Goal: Communication & Community: Answer question/provide support

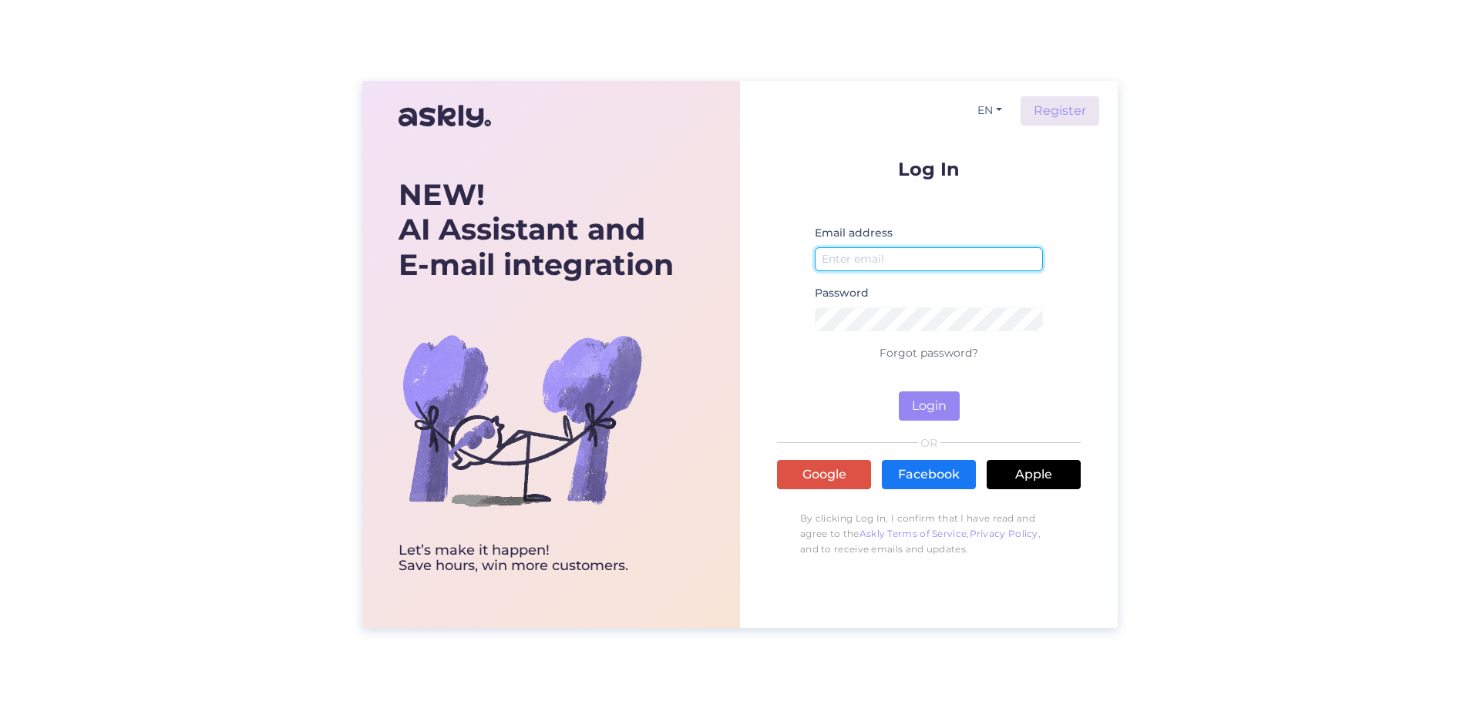
click at [862, 256] on input "email" at bounding box center [929, 259] width 228 height 24
type input "martins.francenko@ballzy.eu"
click at [927, 407] on button "Login" at bounding box center [929, 406] width 61 height 29
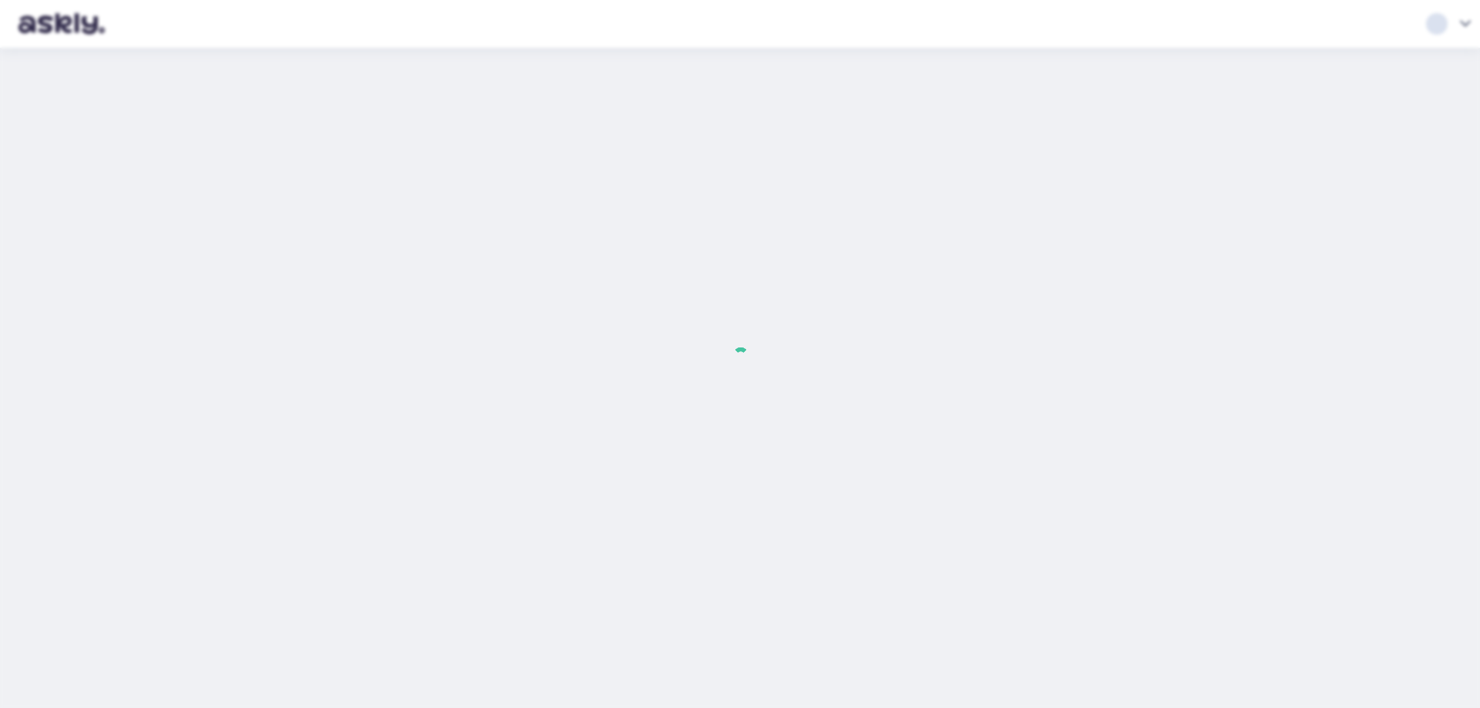
click at [911, 402] on div at bounding box center [740, 354] width 1480 height 708
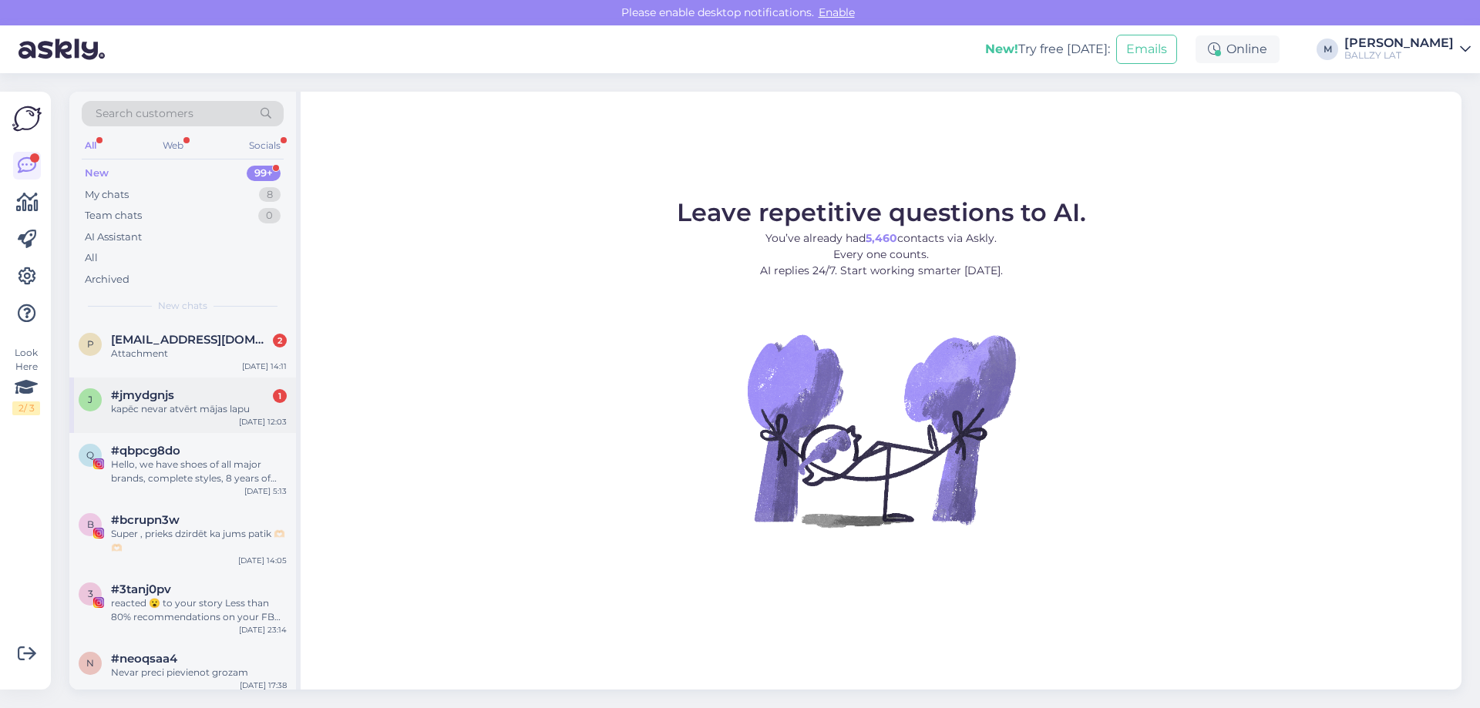
click at [221, 405] on div "kapēc nevar atvērt mājas lapu" at bounding box center [199, 409] width 176 height 14
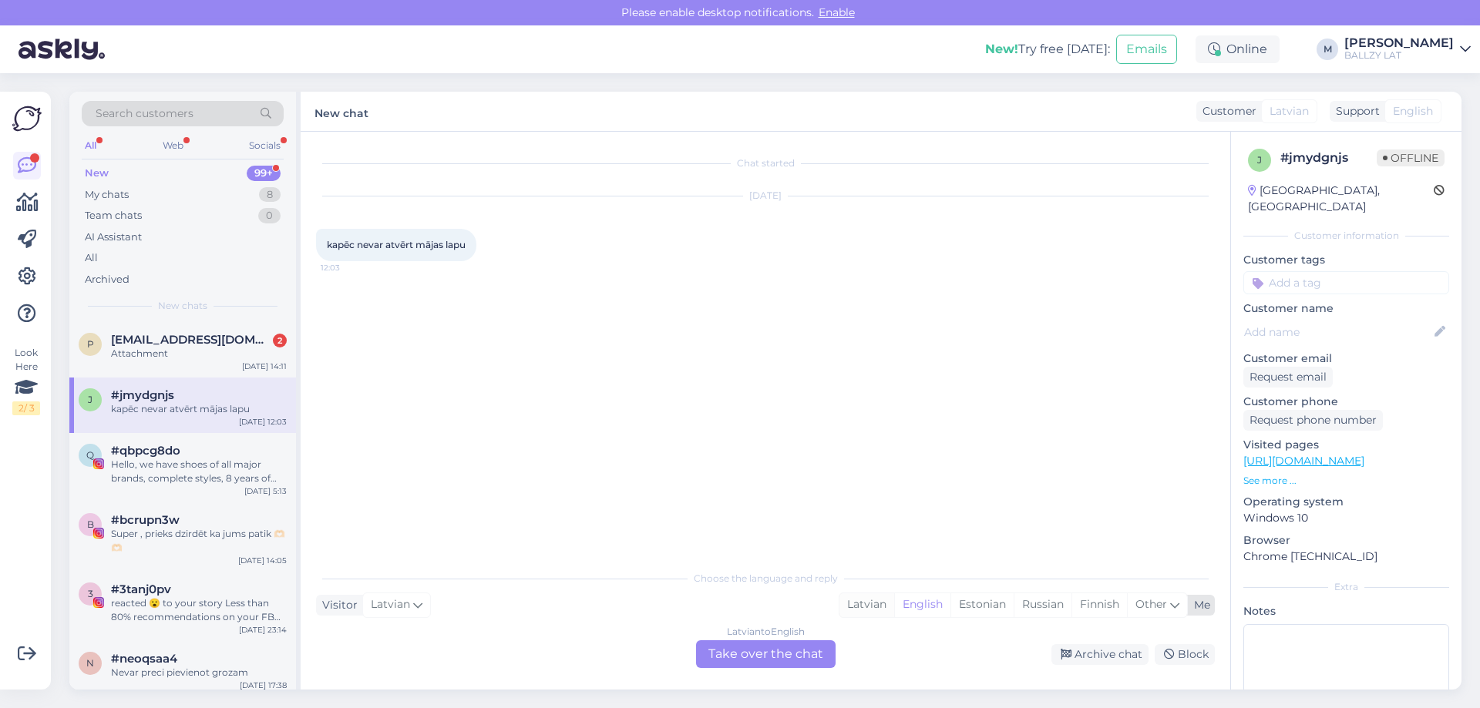
click at [867, 601] on div "Latvian" at bounding box center [866, 604] width 55 height 23
click at [745, 654] on div "Latvian to Latvian Take over the chat" at bounding box center [766, 654] width 140 height 28
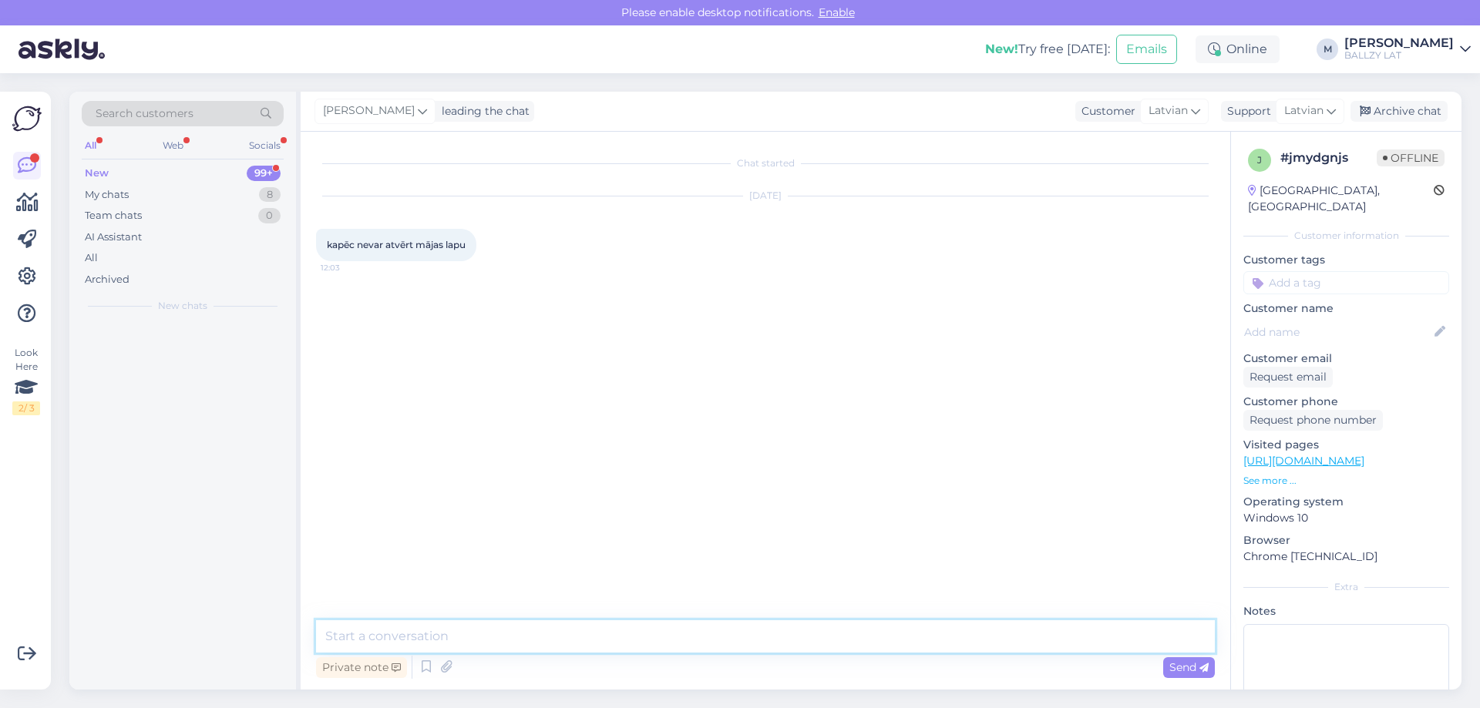
click at [588, 637] on textarea at bounding box center [765, 636] width 899 height 32
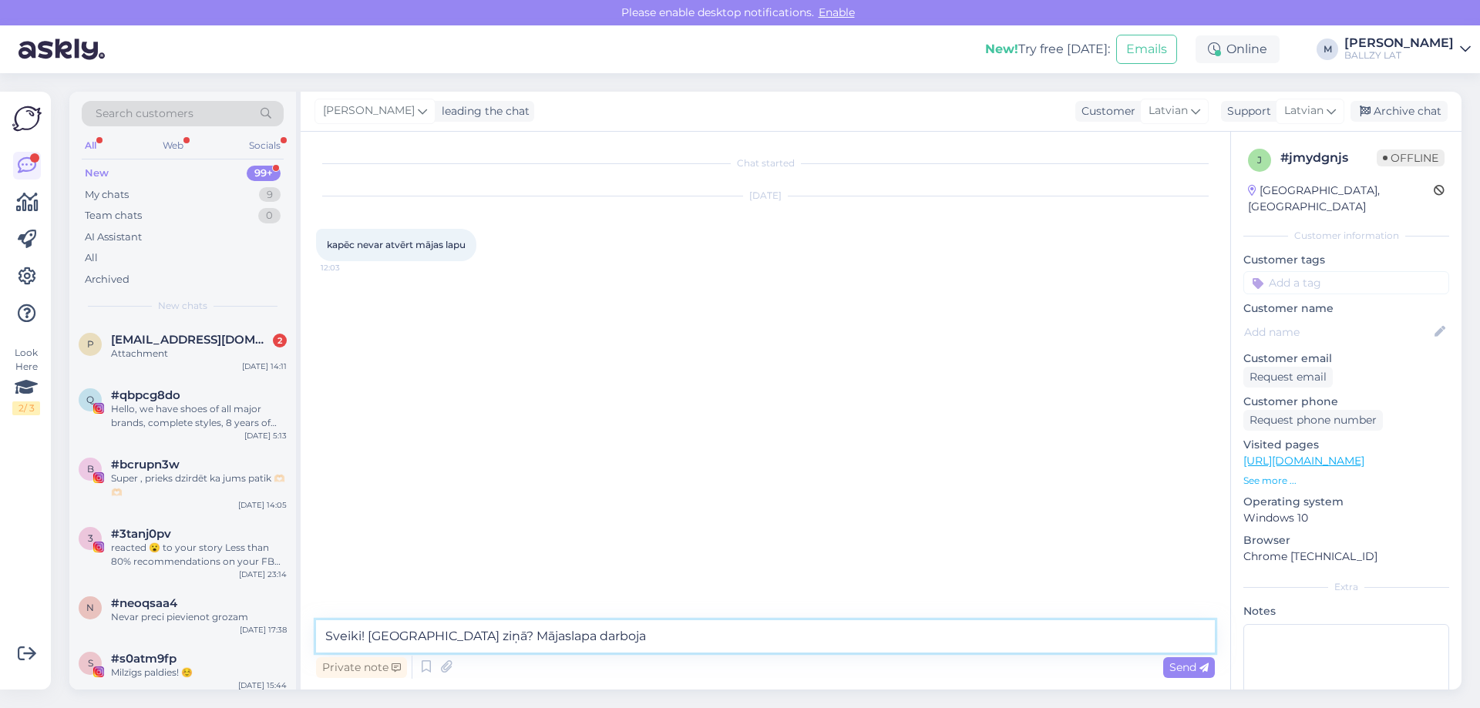
type textarea "Sveiki! [GEOGRAPHIC_DATA] ziņā? [GEOGRAPHIC_DATA] darbojas"
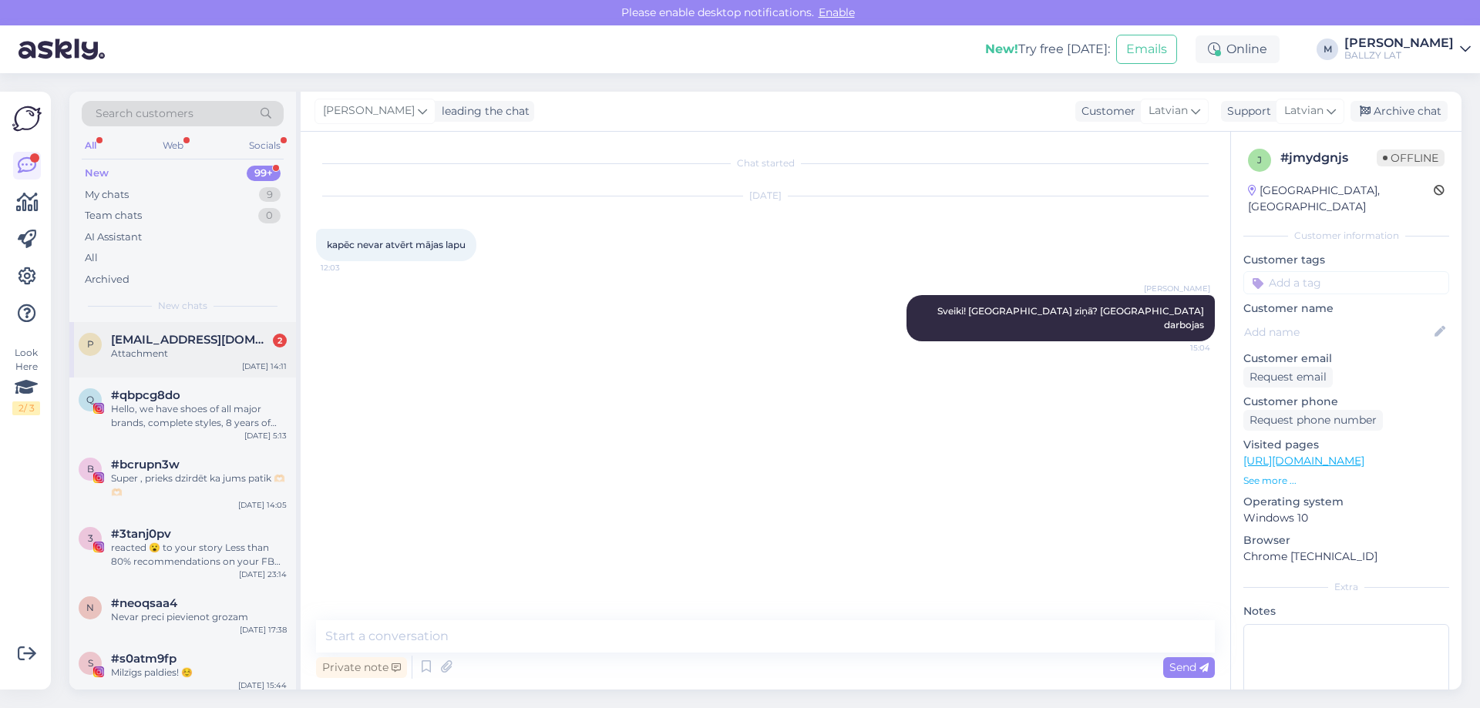
click at [167, 355] on div "Attachment" at bounding box center [199, 354] width 176 height 14
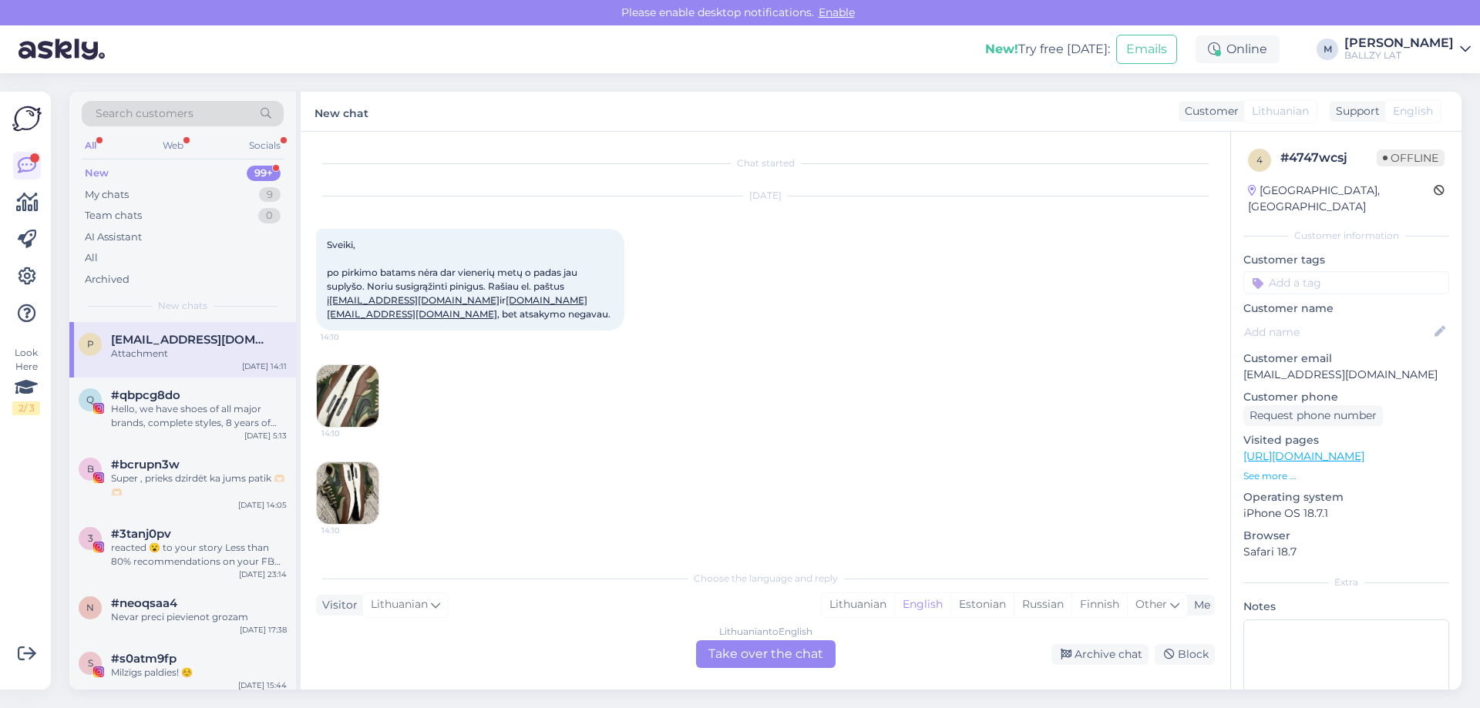
click at [1268, 115] on span "Lithuanian" at bounding box center [1280, 111] width 57 height 16
click at [1457, 48] on link "Martins BALLZY LAT" at bounding box center [1407, 49] width 126 height 25
click at [1457, 41] on link "Martins BALLZY LAT" at bounding box center [1407, 49] width 126 height 25
click at [165, 351] on div "Attachment" at bounding box center [199, 354] width 176 height 14
drag, startPoint x: 150, startPoint y: 355, endPoint x: 183, endPoint y: 363, distance: 34.0
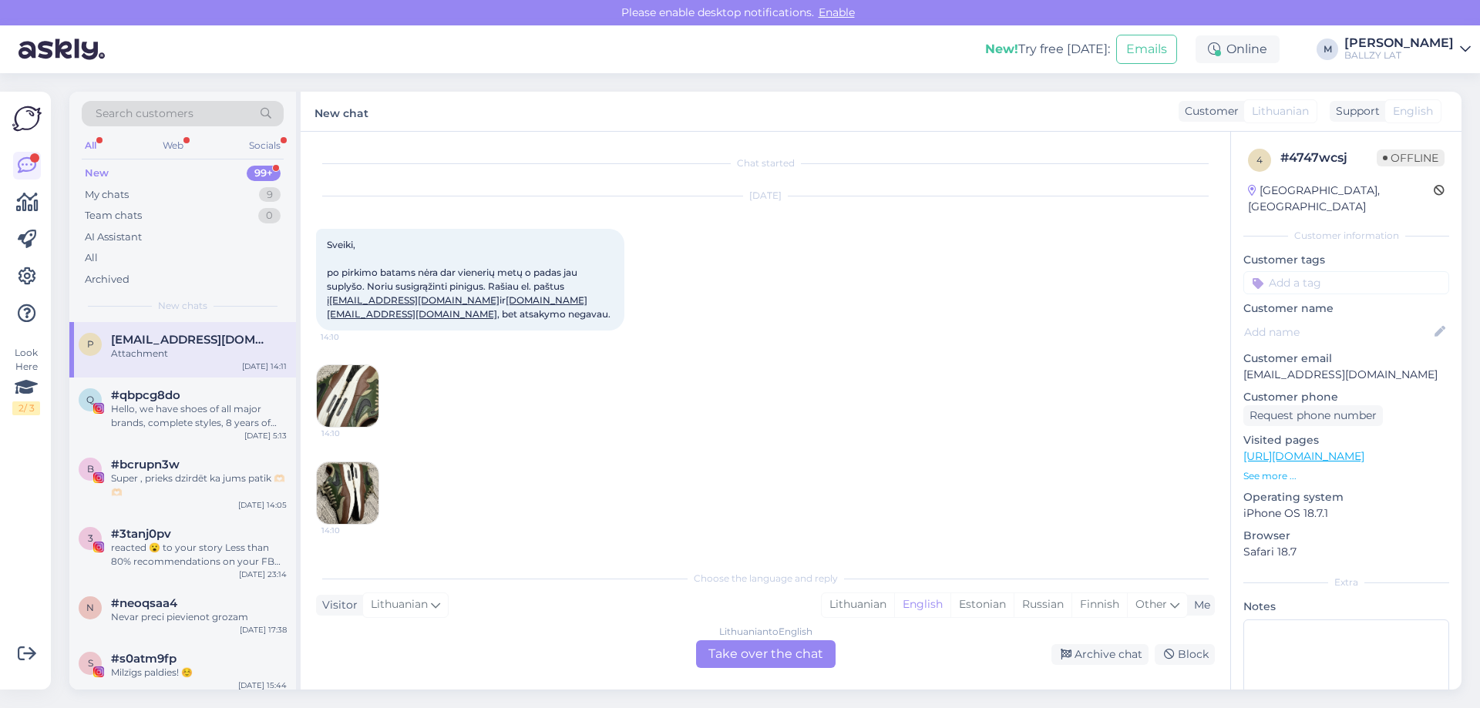
click at [183, 363] on div "p psyooze@gmail.com Attachment Oct 7 14:11" at bounding box center [182, 349] width 227 height 55
click at [1159, 607] on span "Other" at bounding box center [1151, 604] width 32 height 14
click at [1162, 613] on div "Other" at bounding box center [1157, 604] width 60 height 23
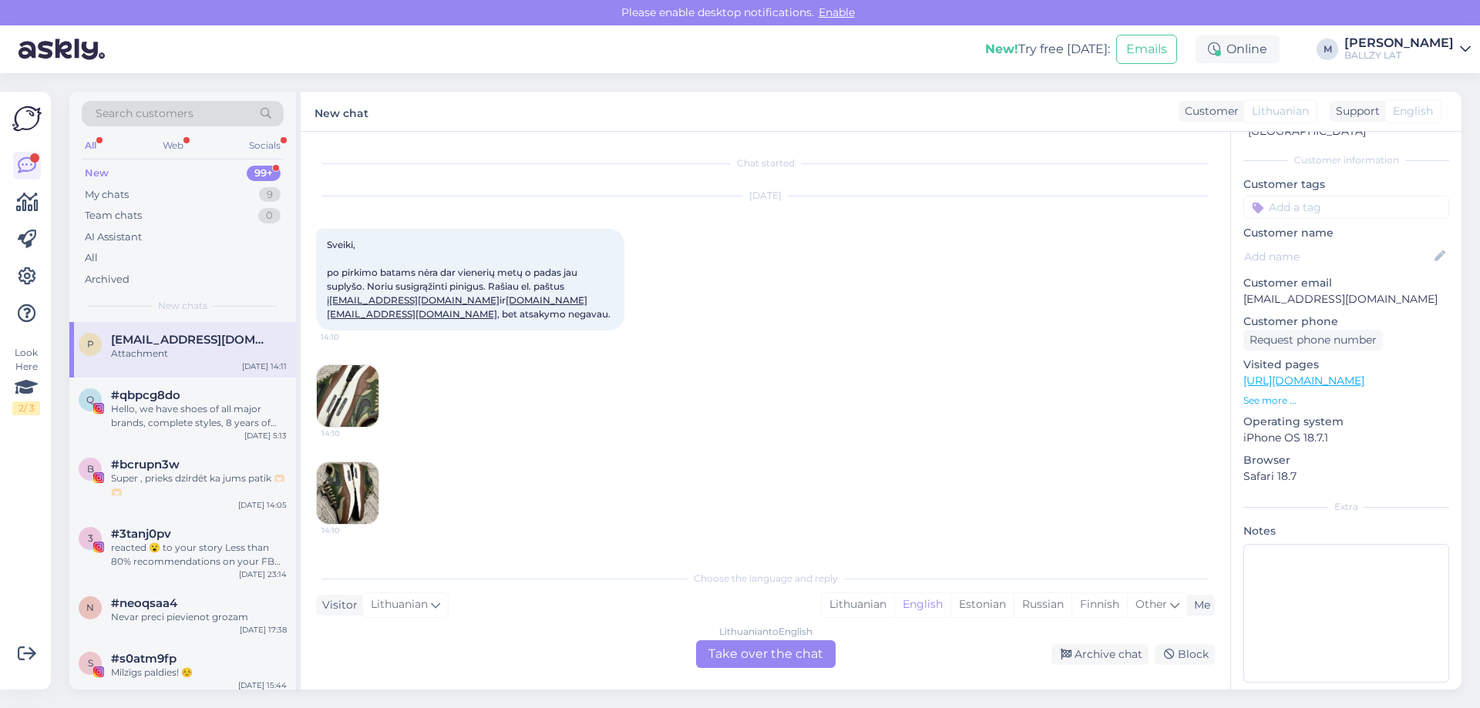
drag, startPoint x: 425, startPoint y: 321, endPoint x: 321, endPoint y: 247, distance: 128.3
click at [321, 247] on div "Sveiki, po pirkimo batams nėra dar vienerių metų o padas jau suplyšo. Noriu sus…" at bounding box center [470, 280] width 308 height 102
copy span "Sveiki, po pirkimo batams nėra dar vienerių metų o padas jau suplyšo. Noriu sus…"
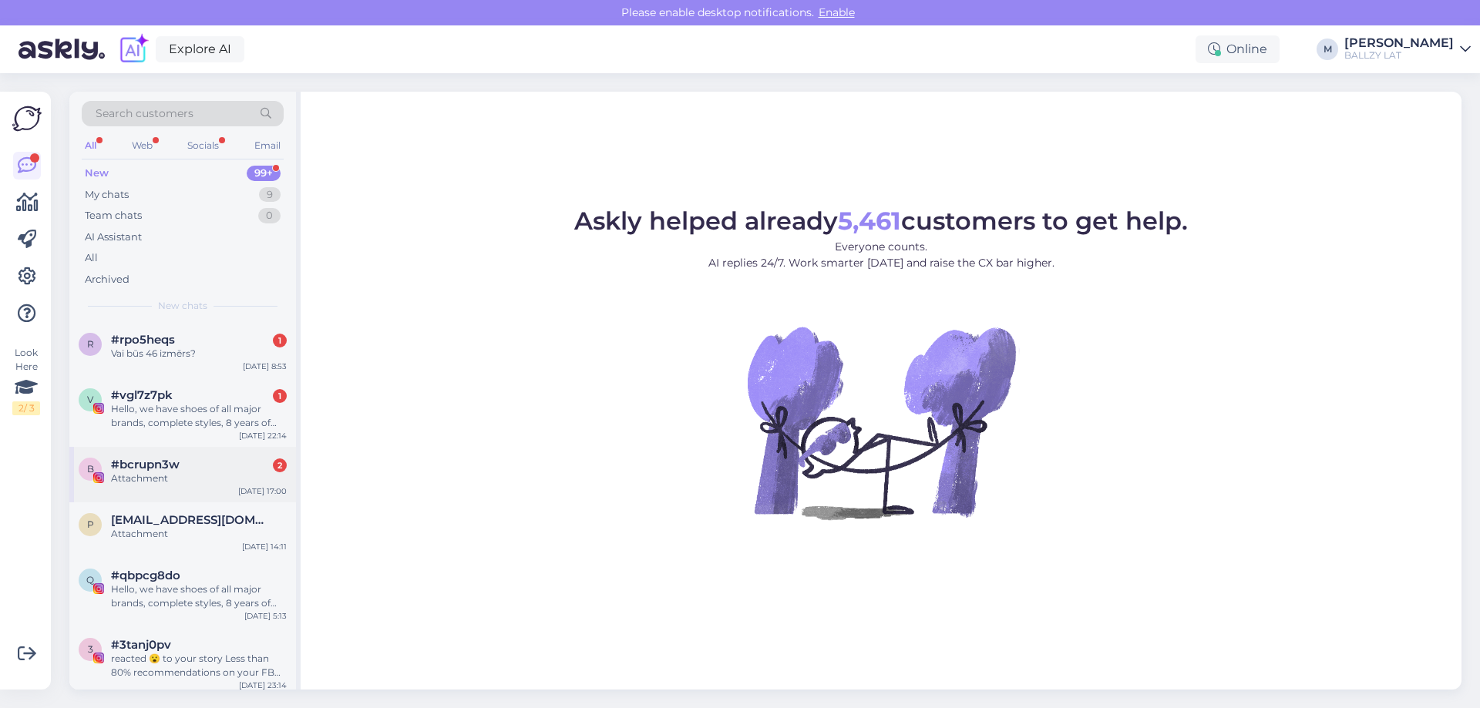
click at [157, 479] on div "Attachment" at bounding box center [199, 479] width 176 height 14
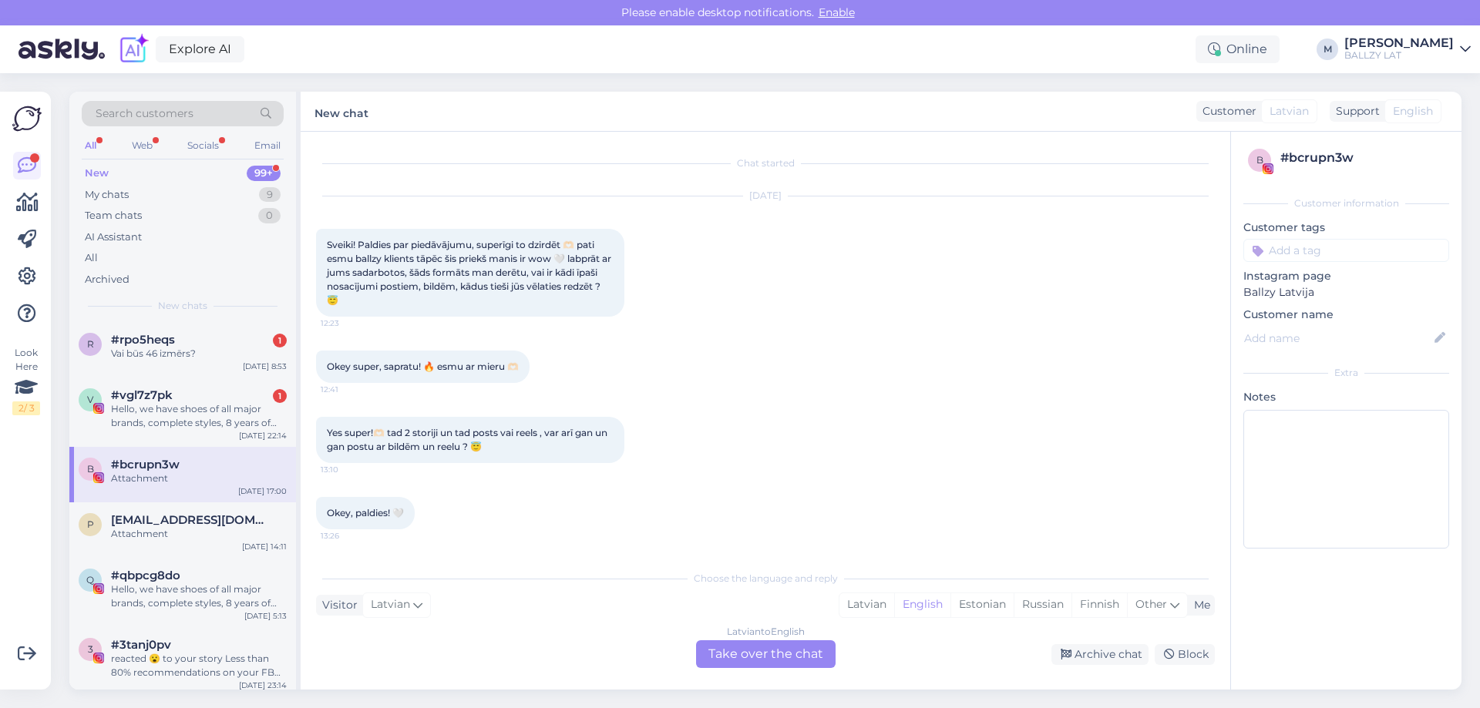
scroll to position [1279, 0]
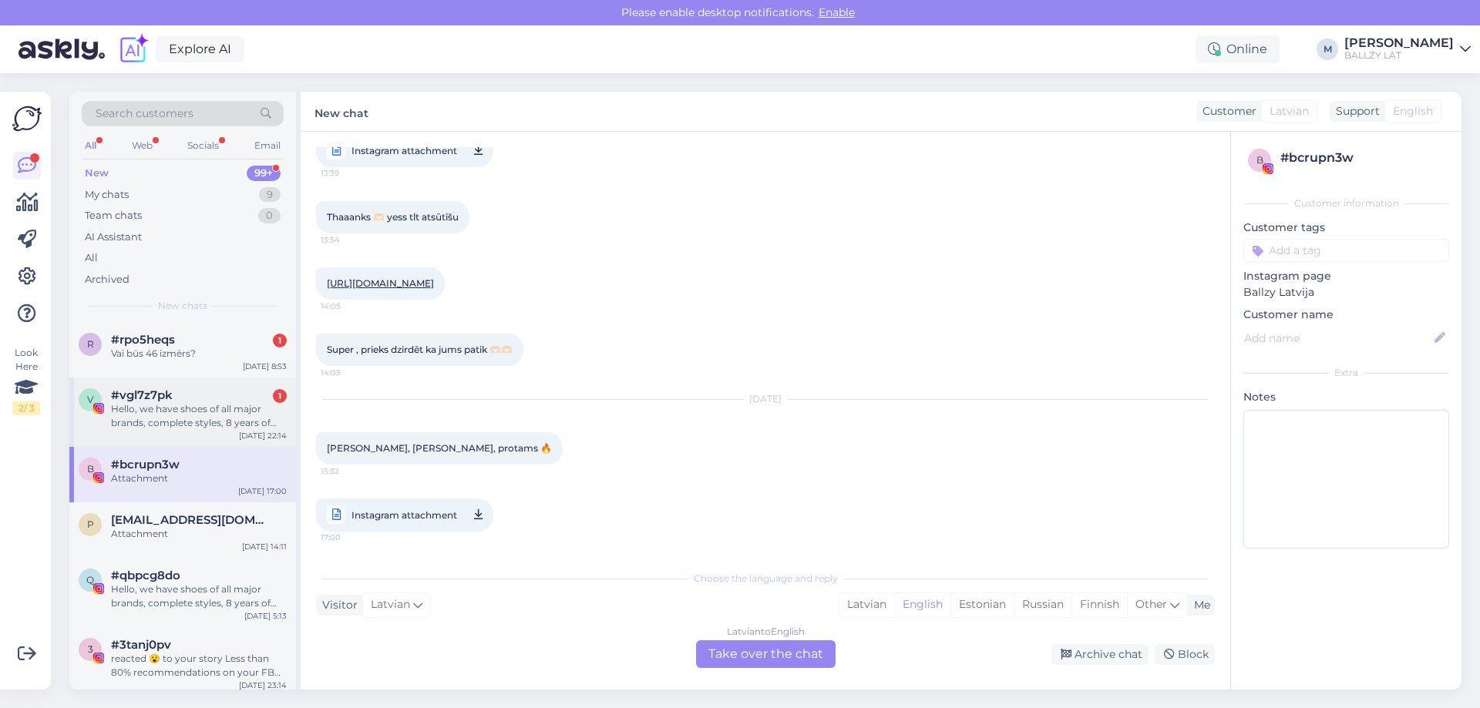
click at [187, 419] on div "Hello, we have shoes of all major brands, complete styles, 8 years of professio…" at bounding box center [199, 416] width 176 height 28
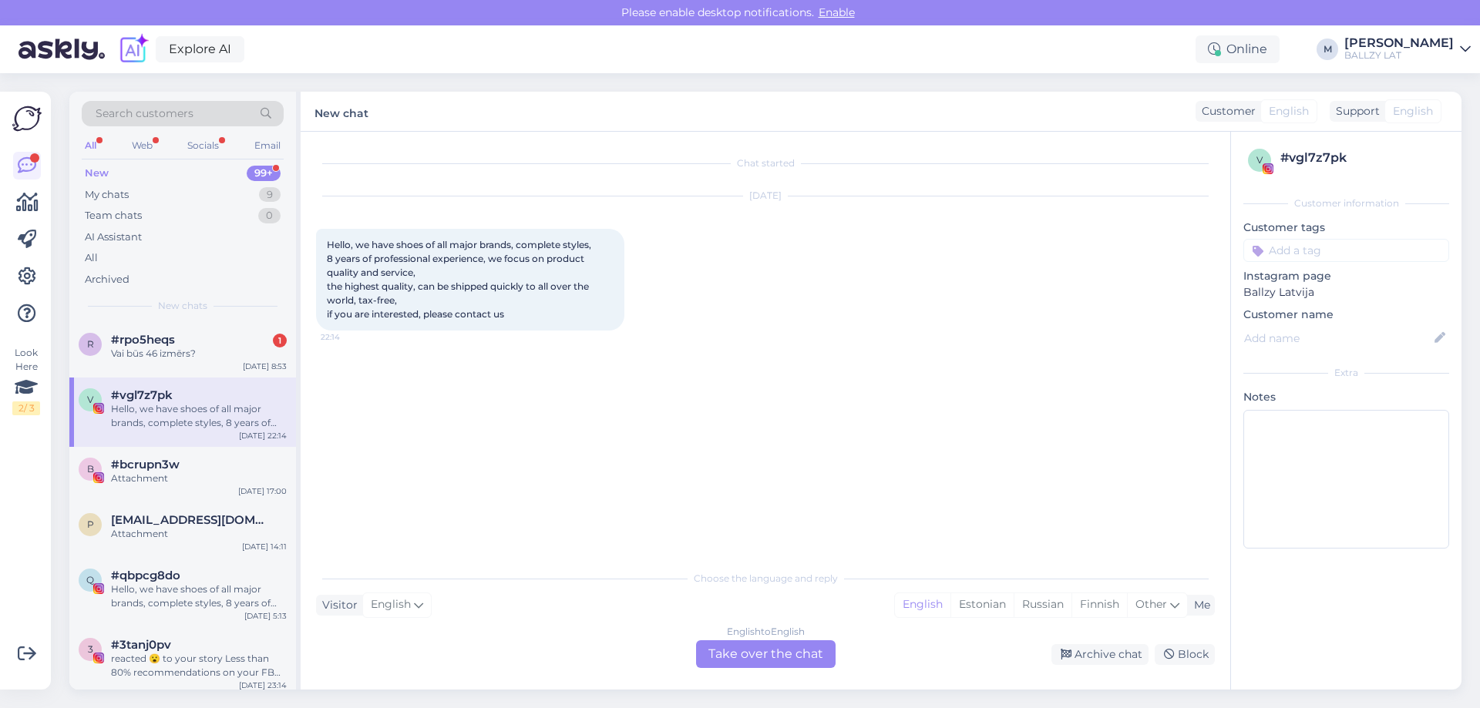
scroll to position [0, 0]
click at [173, 346] on span "#rpo5heqs" at bounding box center [143, 340] width 64 height 14
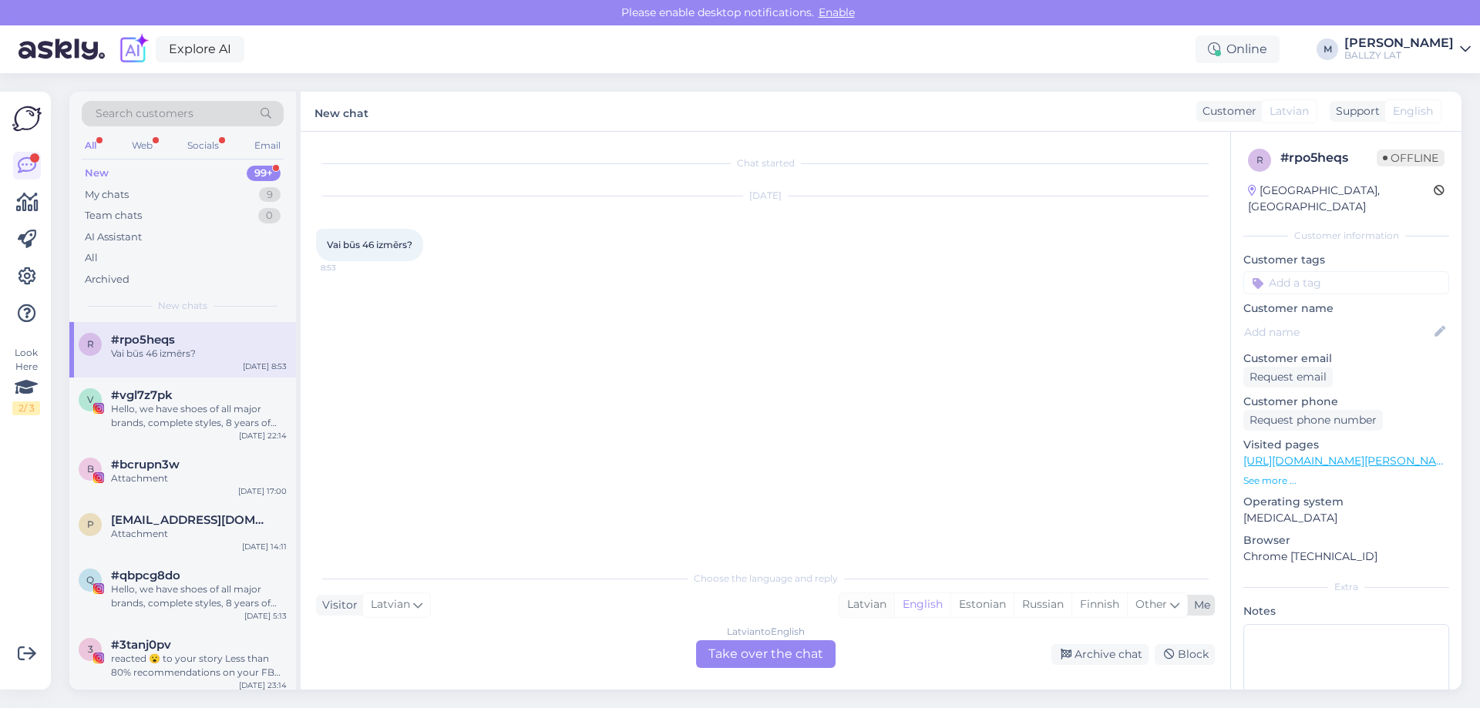
click at [861, 602] on div "Latvian" at bounding box center [866, 604] width 55 height 23
click at [765, 647] on div "Latvian to Latvian Take over the chat" at bounding box center [766, 654] width 140 height 28
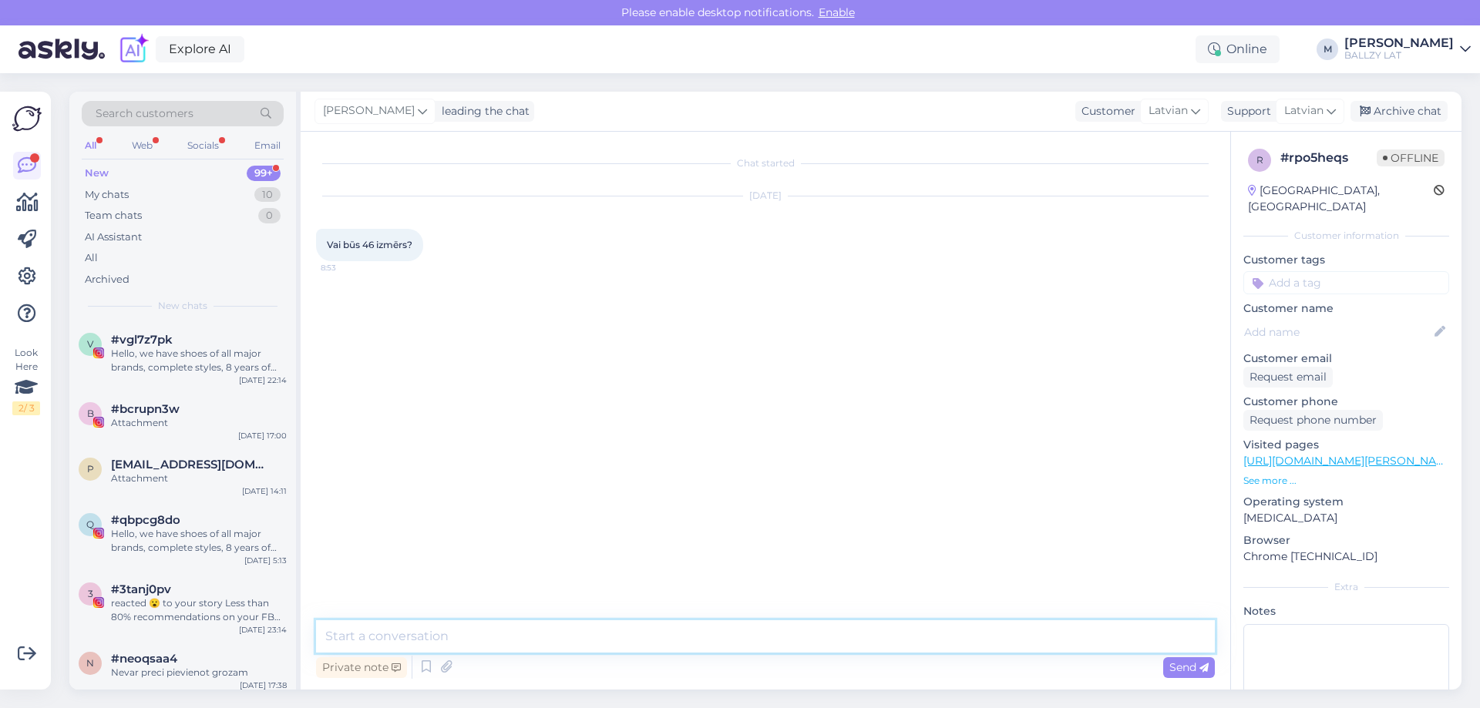
click at [650, 641] on textarea at bounding box center [765, 636] width 899 height 32
type textarea "Sveiki! Par ko jautājums?"
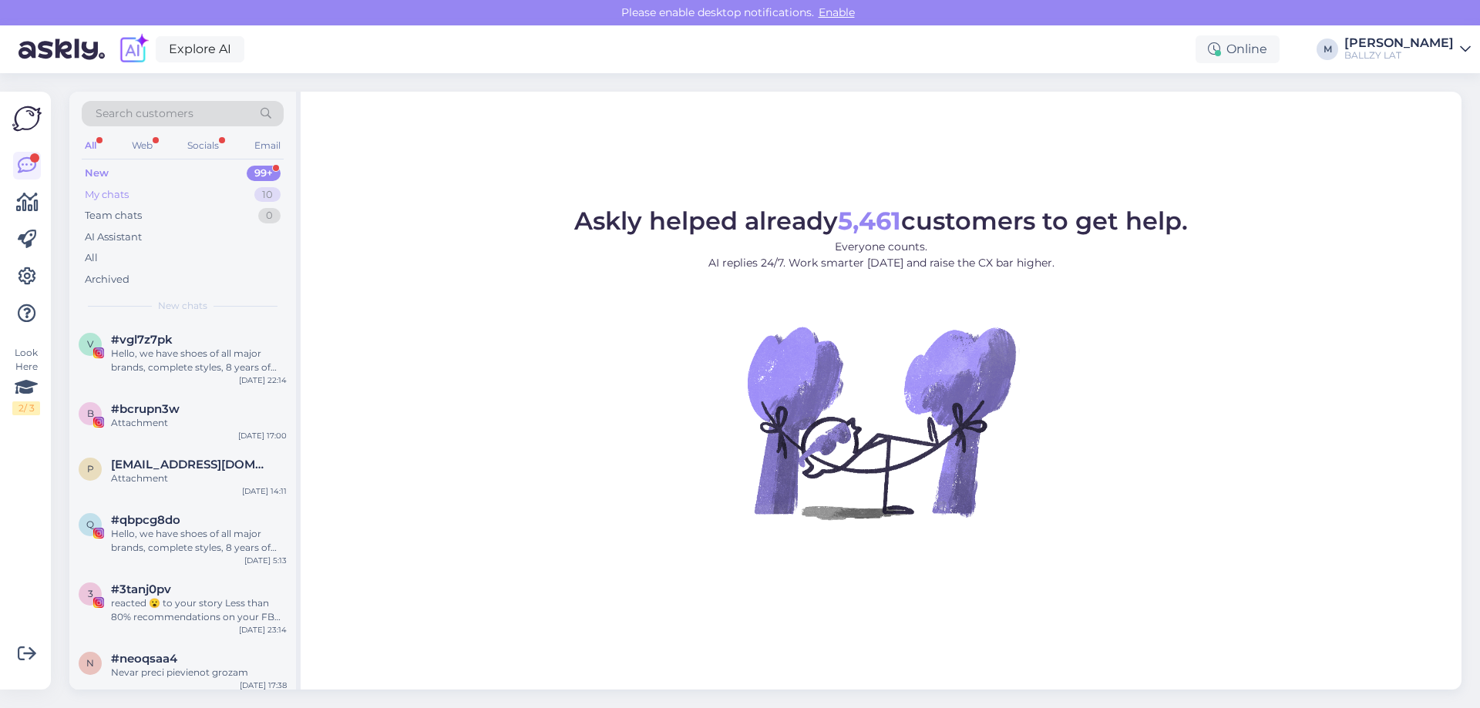
click at [159, 189] on div "My chats 10" at bounding box center [183, 195] width 202 height 22
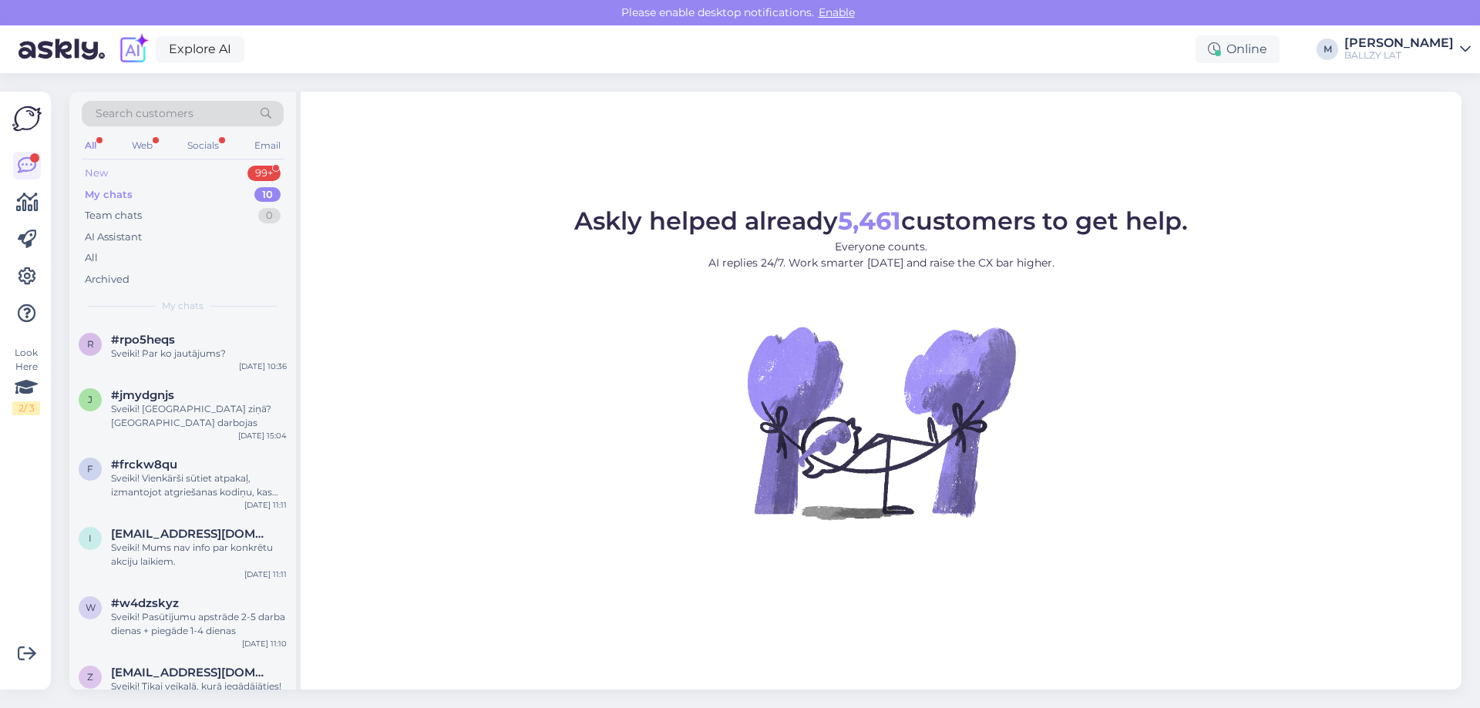
click at [125, 165] on div "New 99+" at bounding box center [183, 174] width 202 height 22
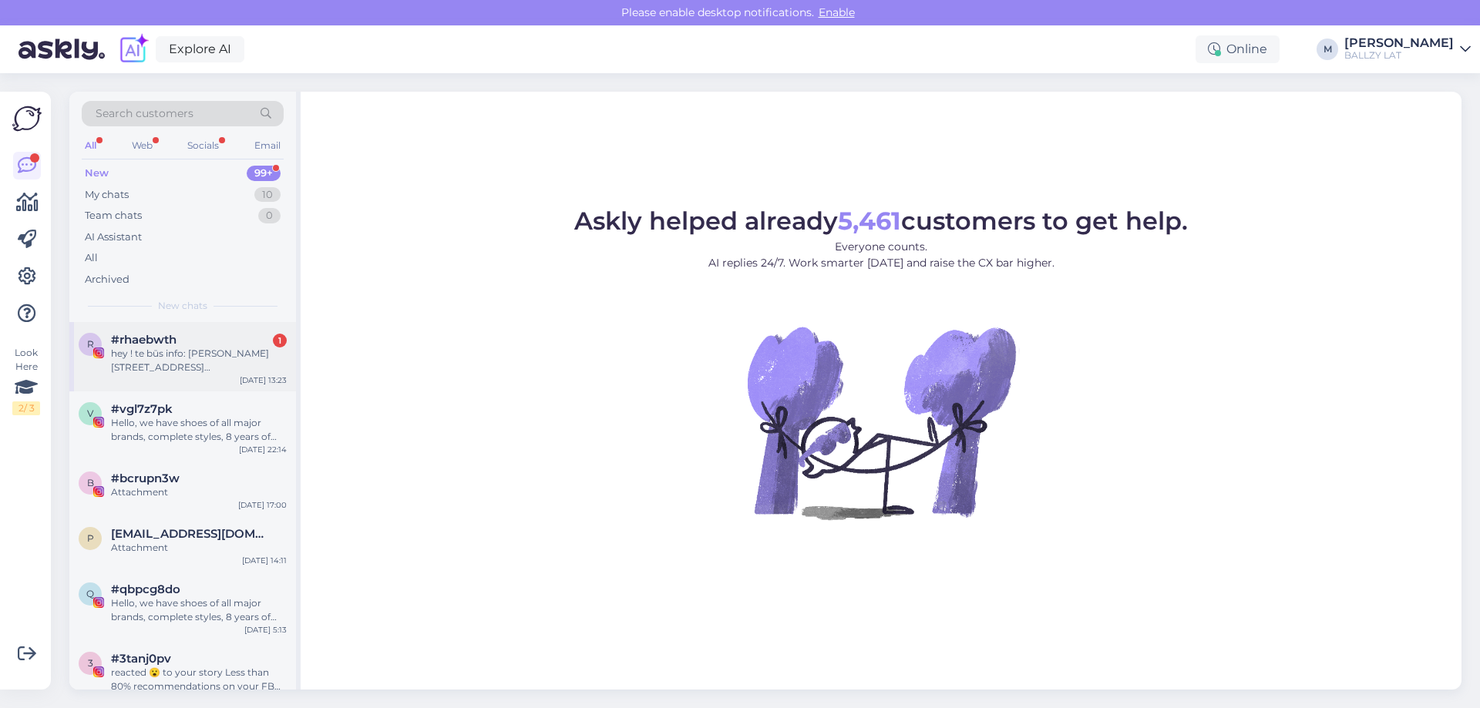
click at [219, 351] on div "hey ! te būs info: [PERSON_NAME][STREET_ADDRESS] [EMAIL_ADDRESS][DOMAIN_NAME]" at bounding box center [199, 361] width 176 height 28
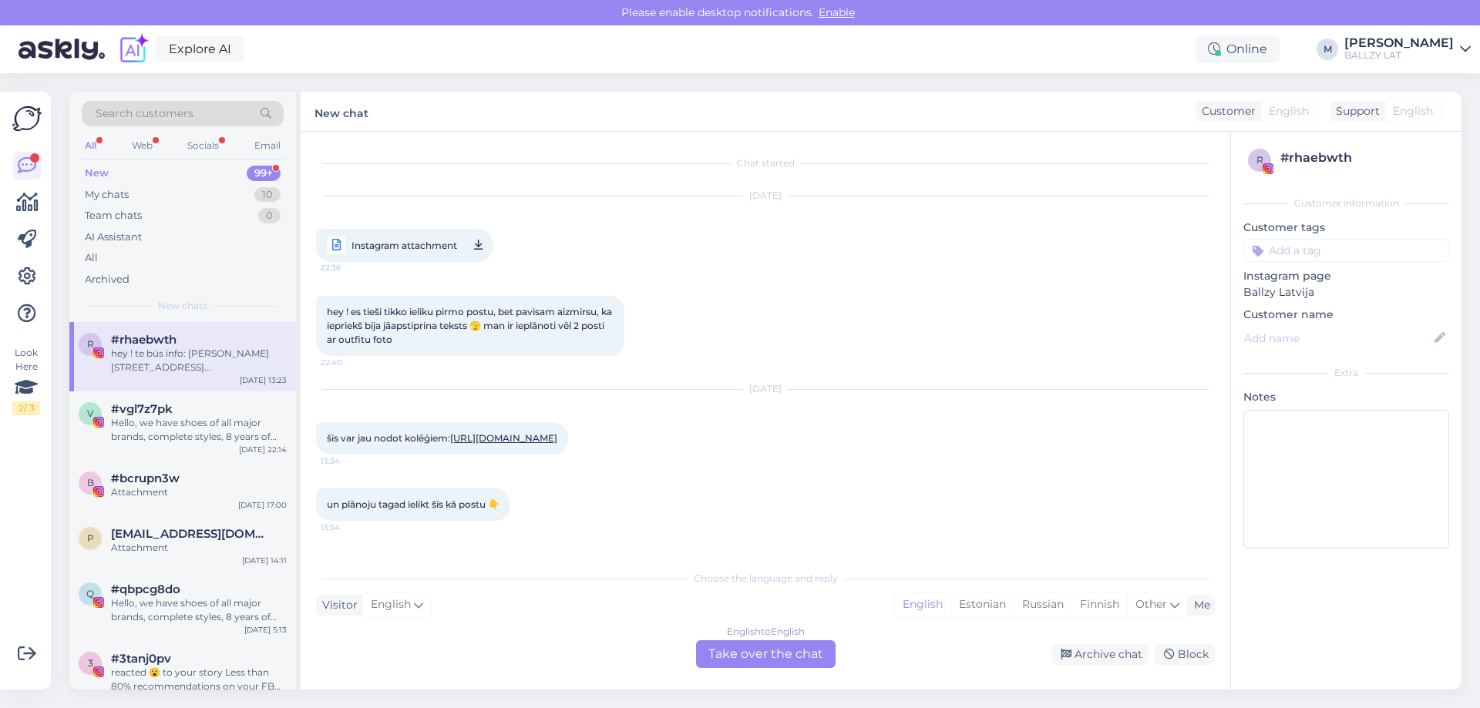
scroll to position [859, 0]
